Goal: Check status: Check status

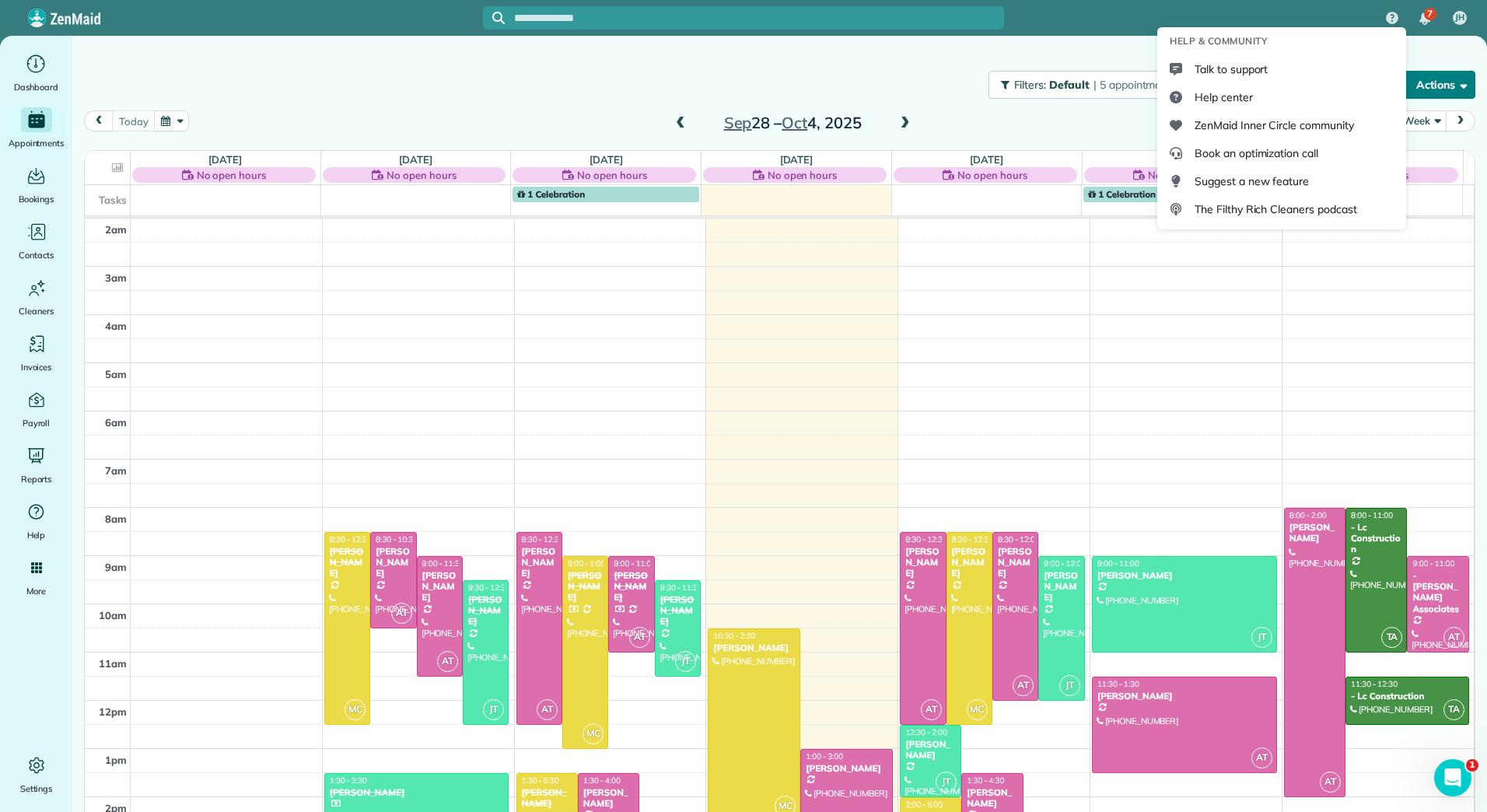
scroll to position [21, 0]
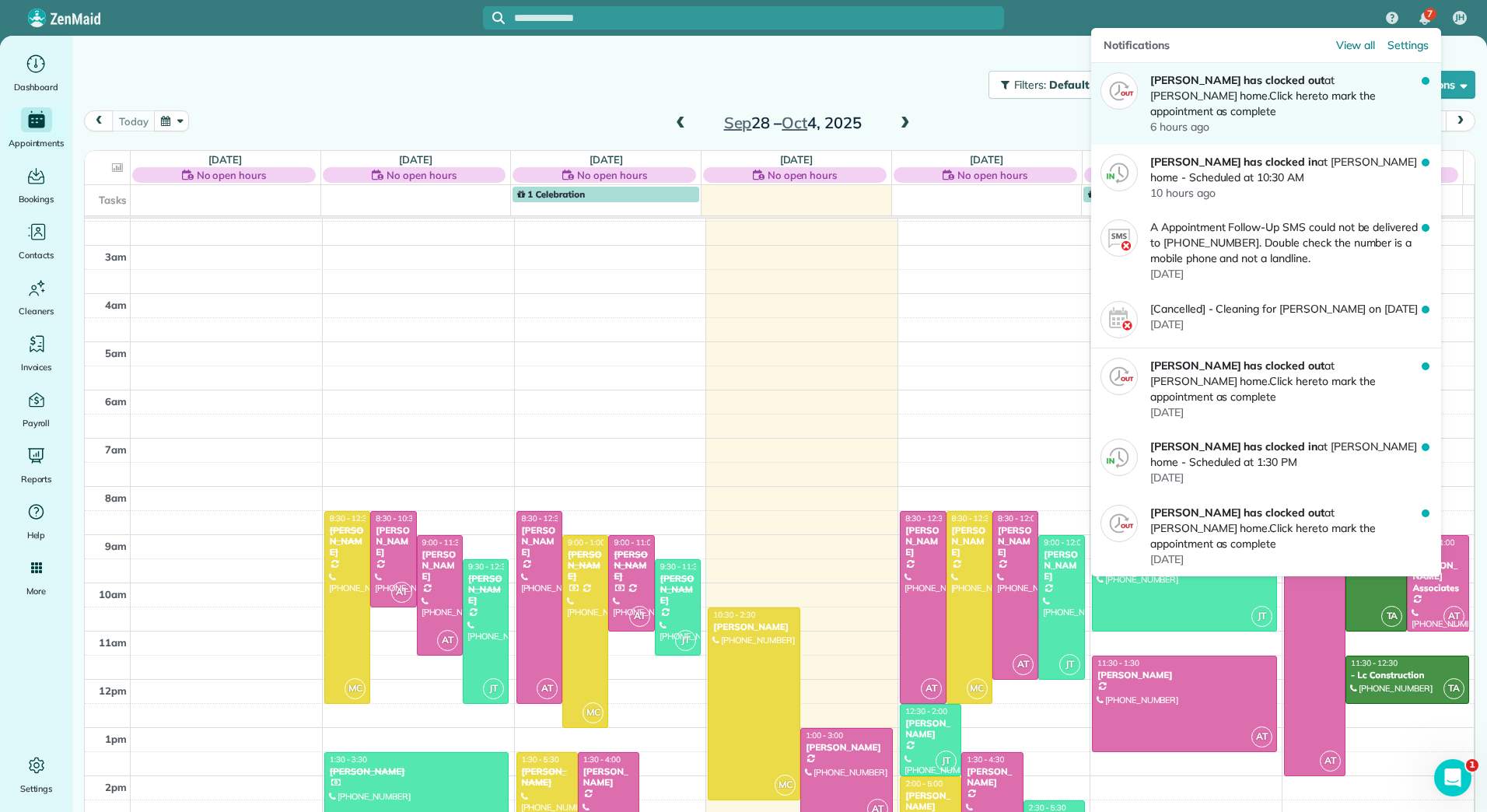
click at [1248, 91] on p "[PERSON_NAME] has clocked out at [PERSON_NAME] home. Click here to mark the app…" at bounding box center [1285, 95] width 271 height 46
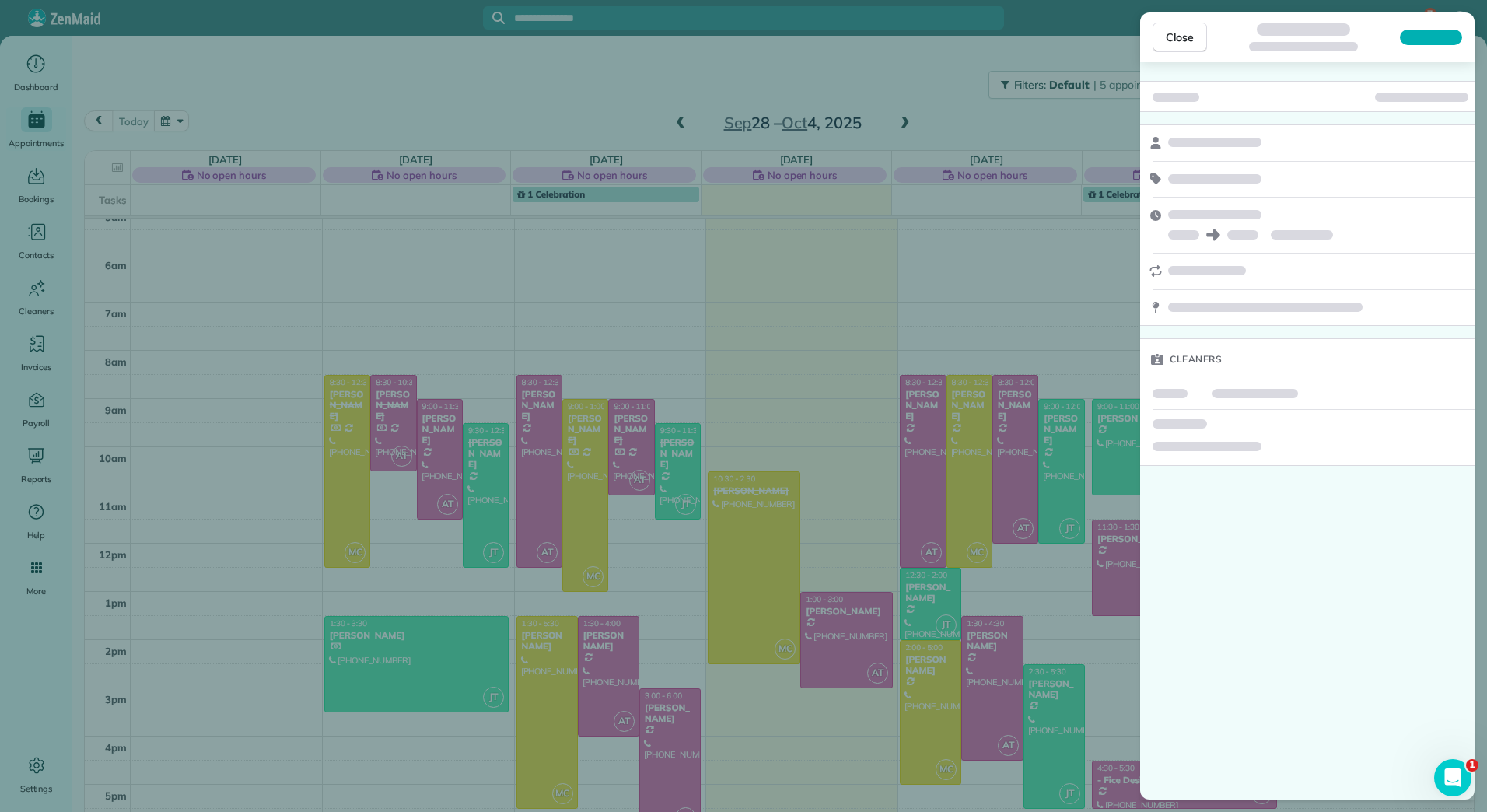
click at [726, 529] on div "Close Cleaners" at bounding box center [743, 406] width 1487 height 812
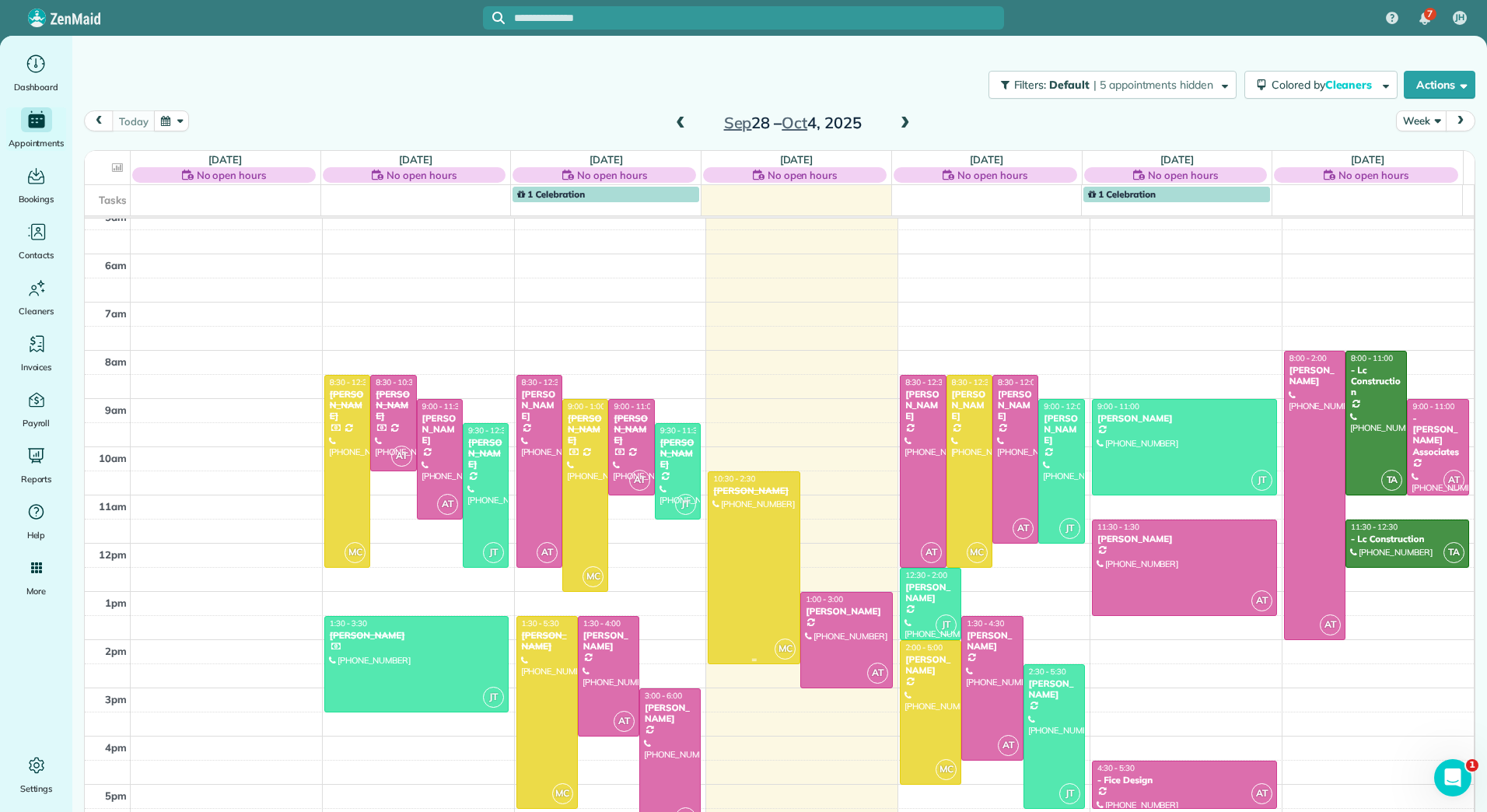
click at [726, 529] on div at bounding box center [754, 567] width 91 height 191
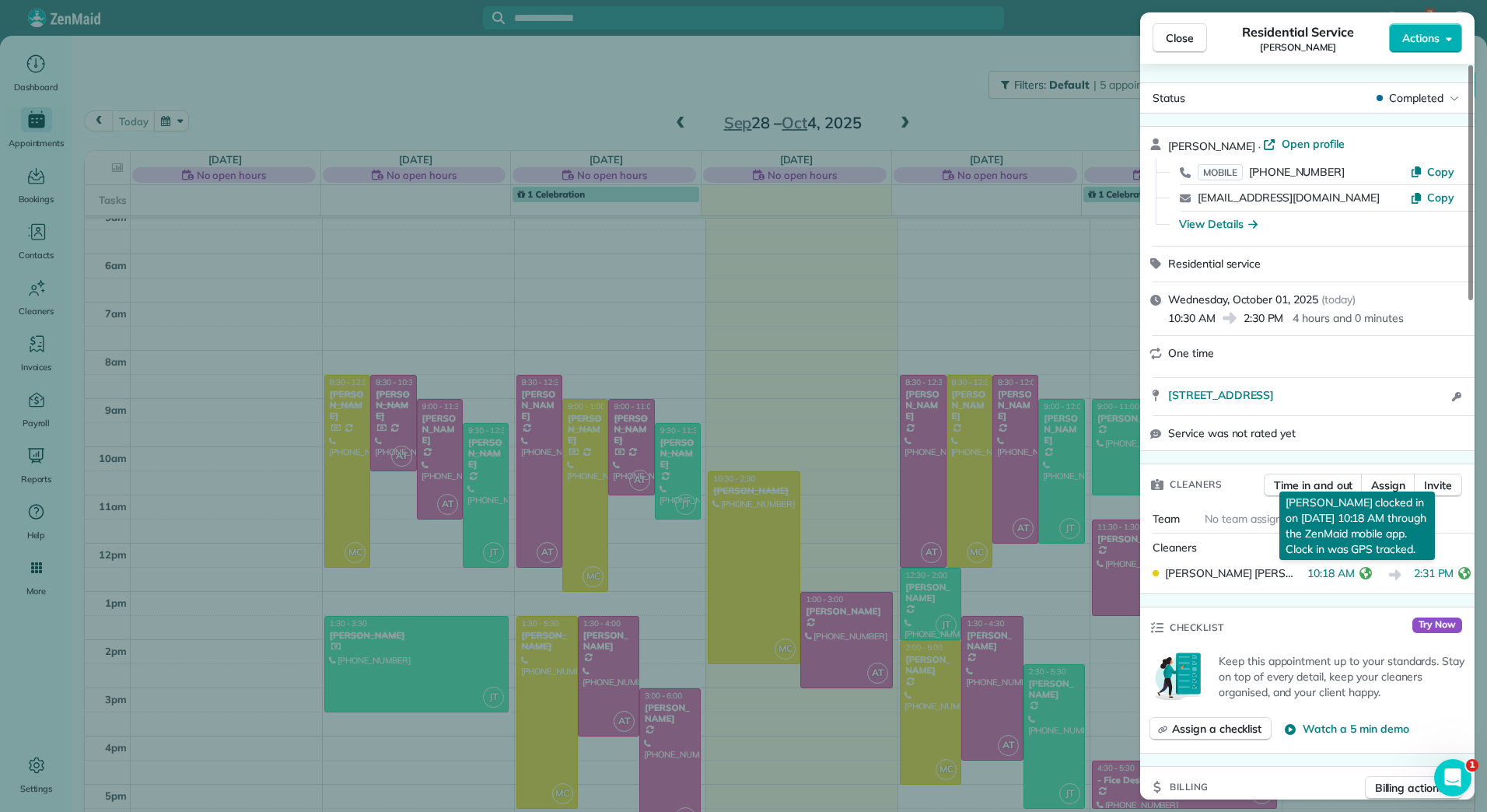
click at [1362, 579] on icon "reset" at bounding box center [1366, 573] width 13 height 13
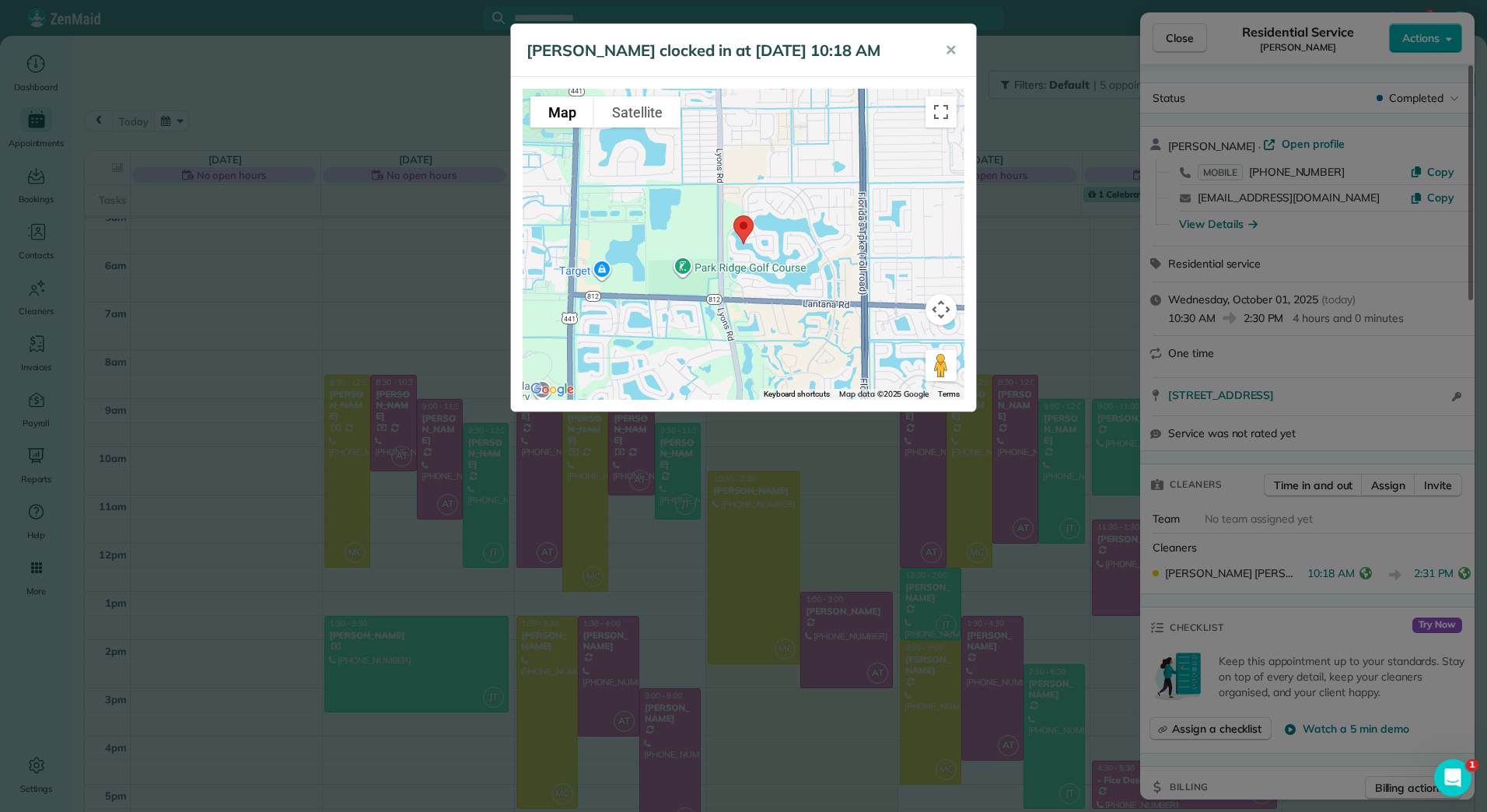
click at [1456, 576] on div "Monica Cuellar clocked in at 01 Oct 10:18 AM ✕ To navigate the map with touch g…" at bounding box center [743, 406] width 1487 height 812
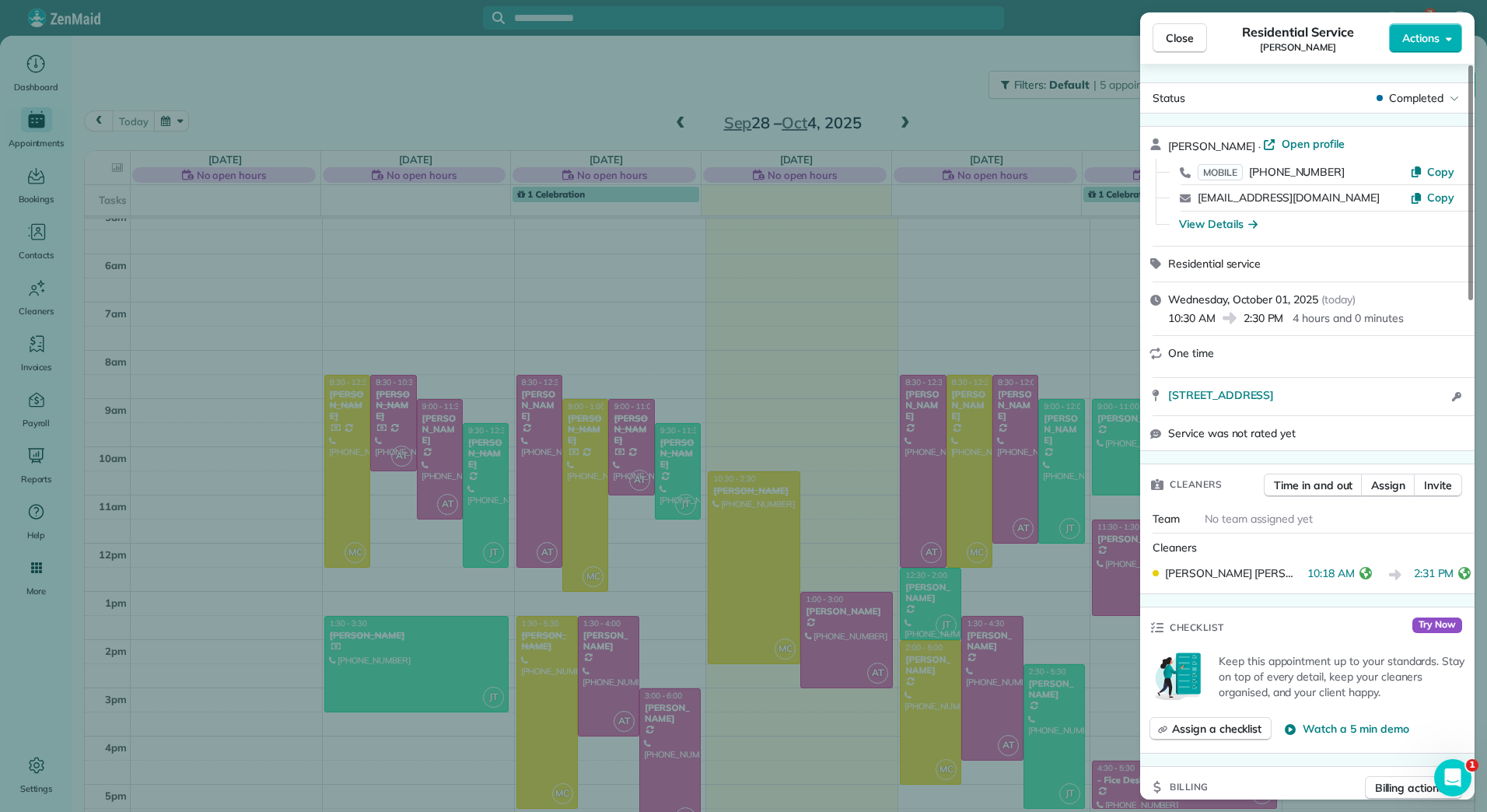
click at [1458, 576] on icon "reset" at bounding box center [1465, 573] width 13 height 13
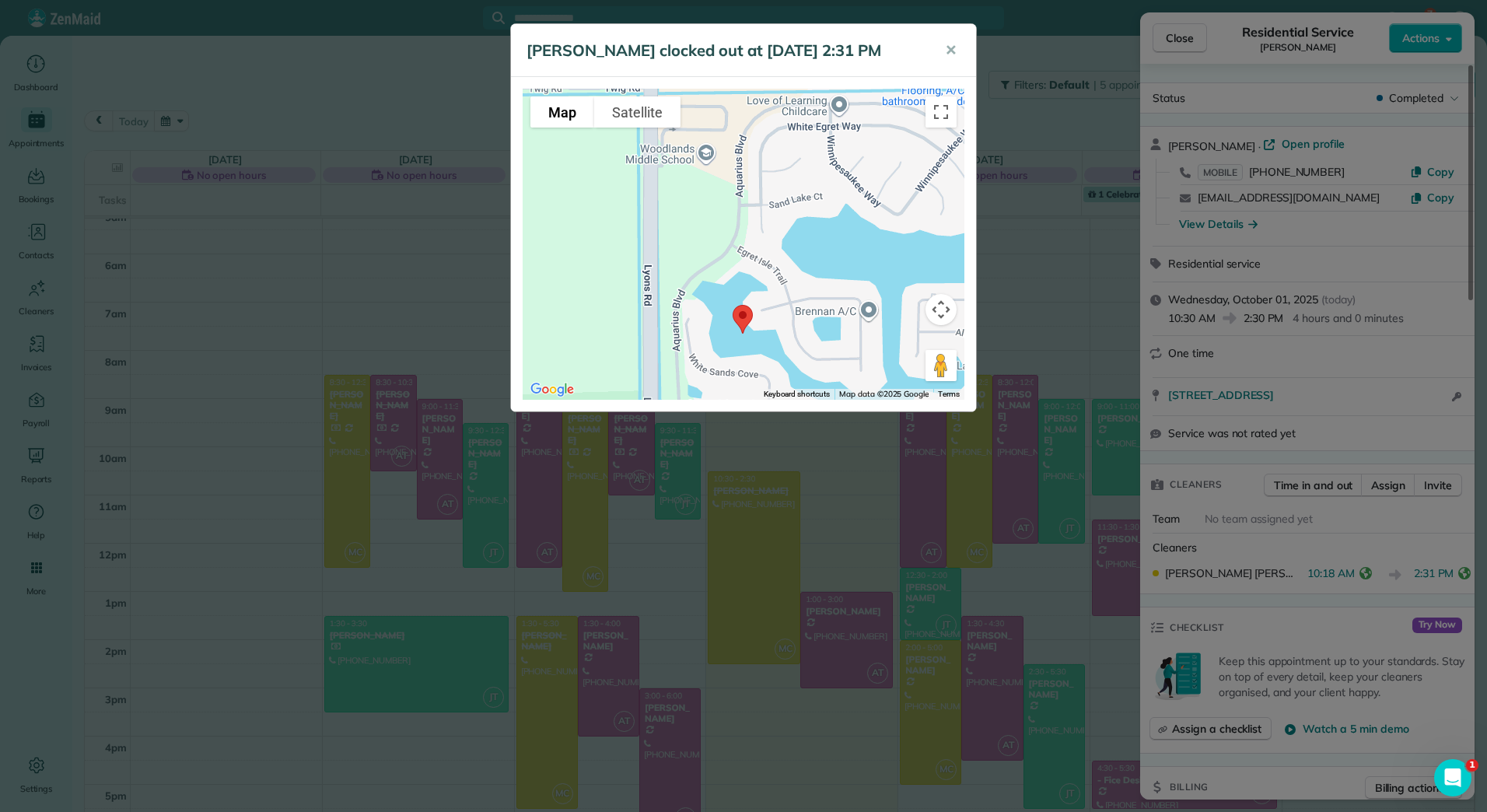
drag, startPoint x: 683, startPoint y: 219, endPoint x: 844, endPoint y: 466, distance: 294.8
click at [844, 492] on div "Monica Cuellar clocked out at 01 Oct 2:31 PM ✕ To navigate the map with touch g…" at bounding box center [743, 406] width 1487 height 812
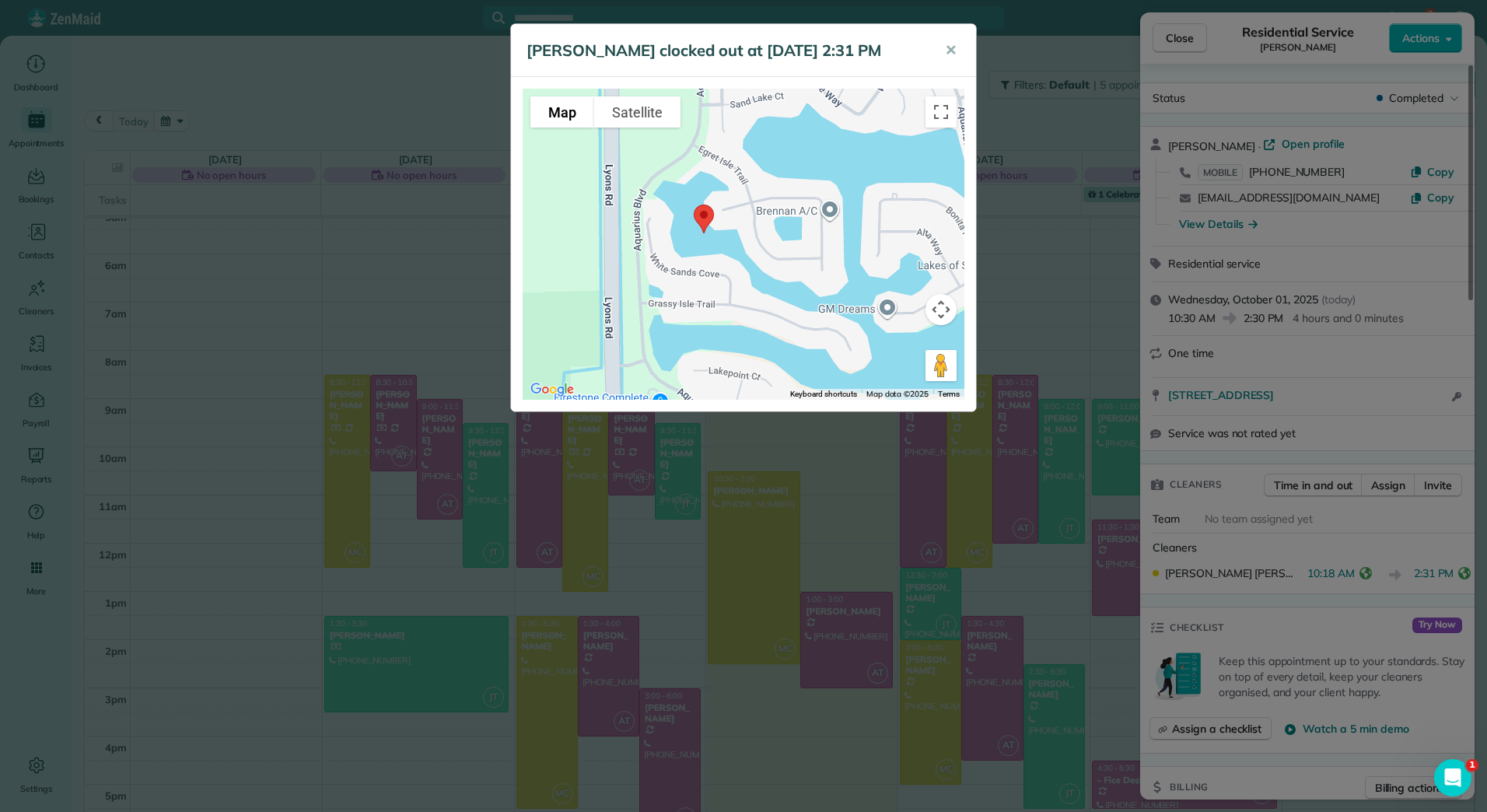
drag, startPoint x: 787, startPoint y: 328, endPoint x: 747, endPoint y: 234, distance: 102.2
click at [747, 234] on div at bounding box center [744, 244] width 442 height 311
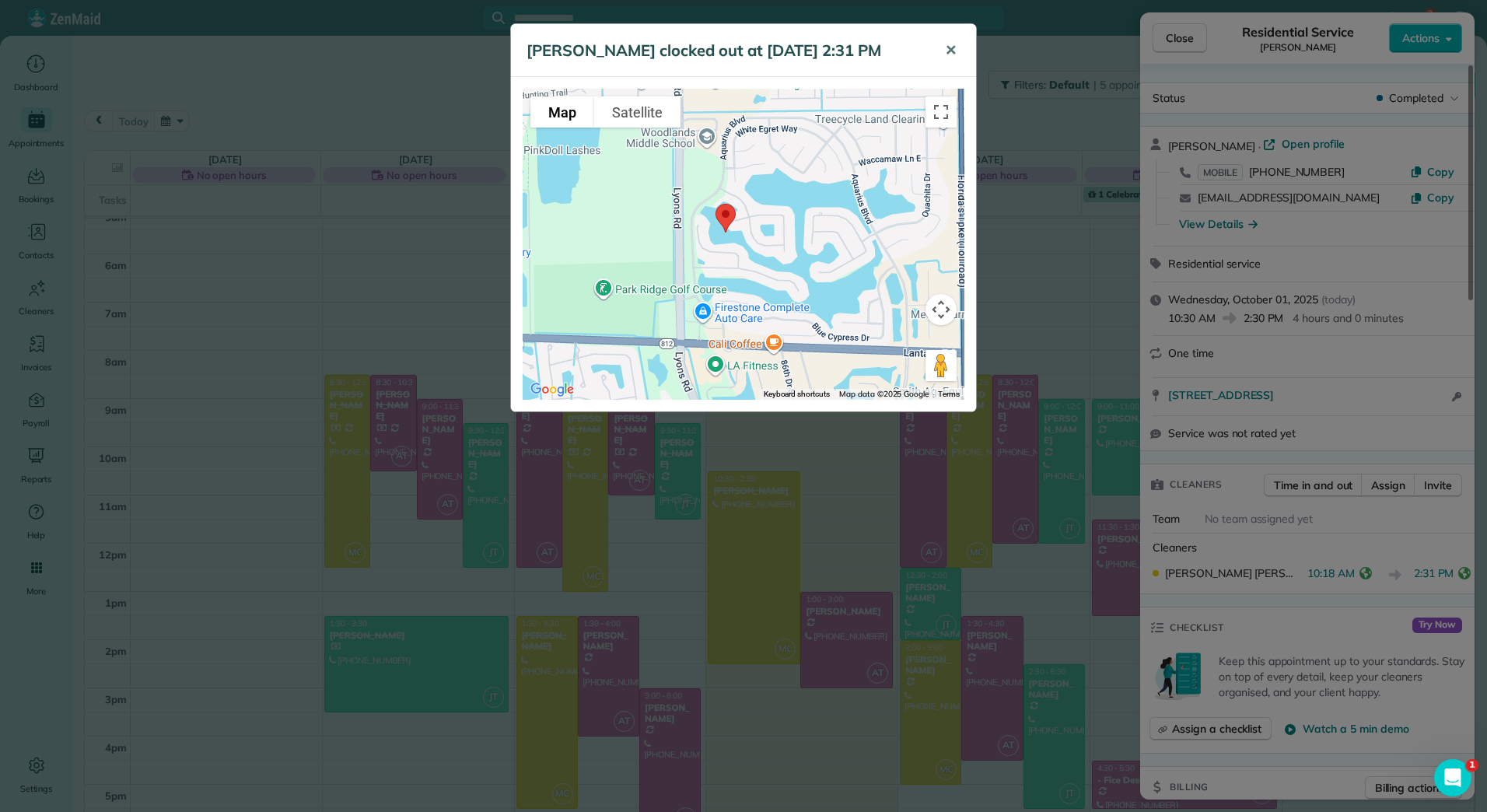
click at [949, 41] on button "✕" at bounding box center [950, 50] width 35 height 38
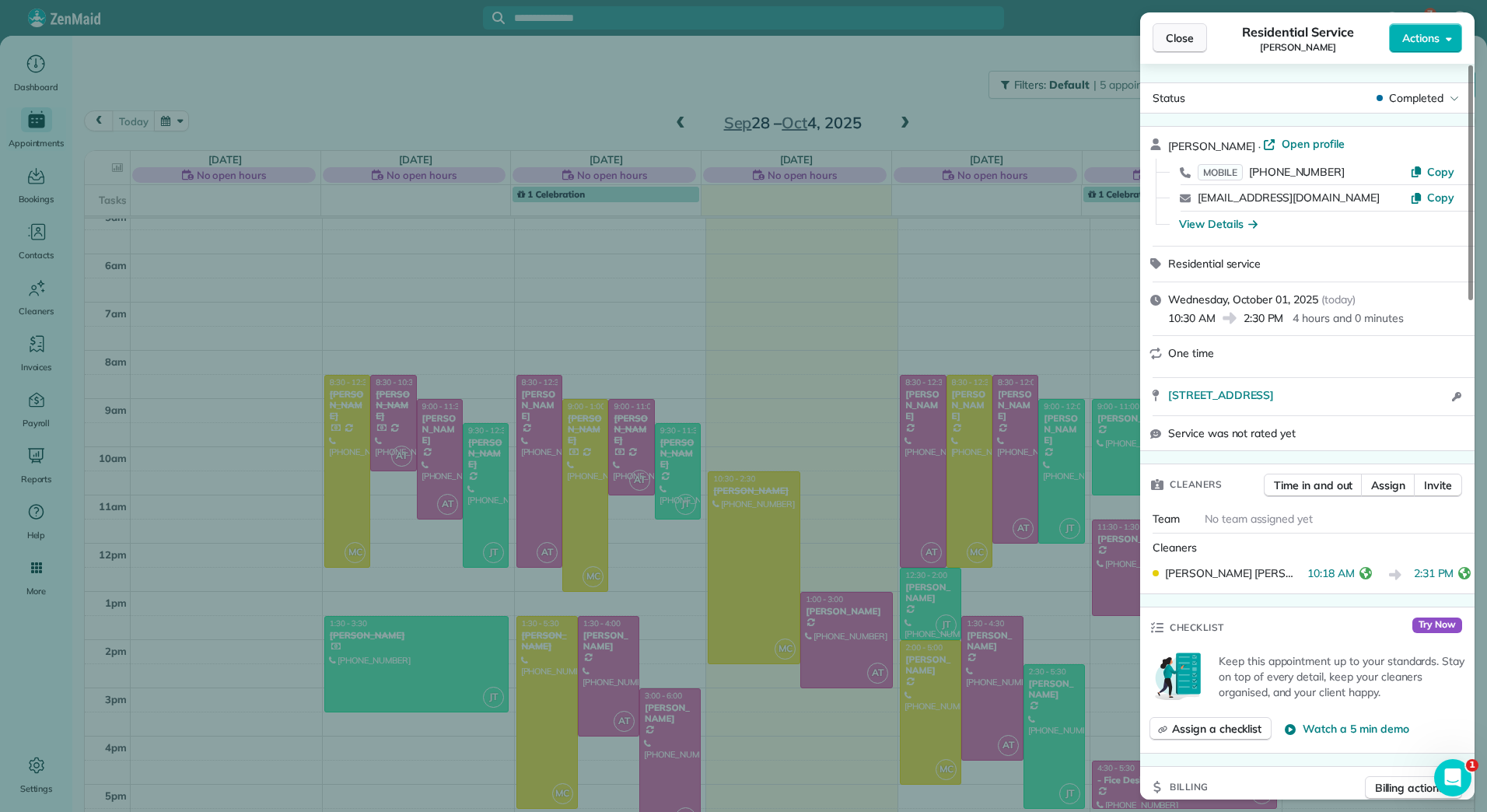
click at [1184, 34] on span "Close" at bounding box center [1180, 38] width 28 height 15
